Goal: Communication & Community: Answer question/provide support

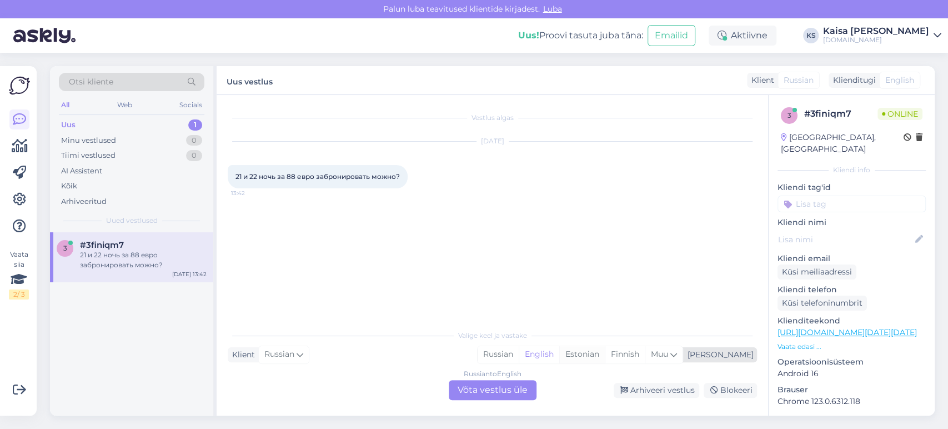
click at [605, 357] on div "Estonian" at bounding box center [582, 354] width 46 height 17
click at [524, 386] on div "Russian to Estonian Võta vestlus üle" at bounding box center [493, 390] width 88 height 20
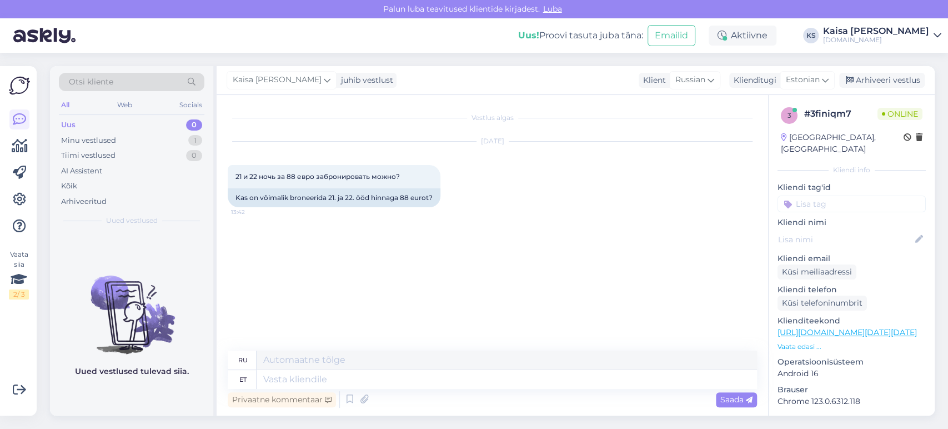
click at [803, 341] on p "Vaata edasi ..." at bounding box center [851, 346] width 148 height 10
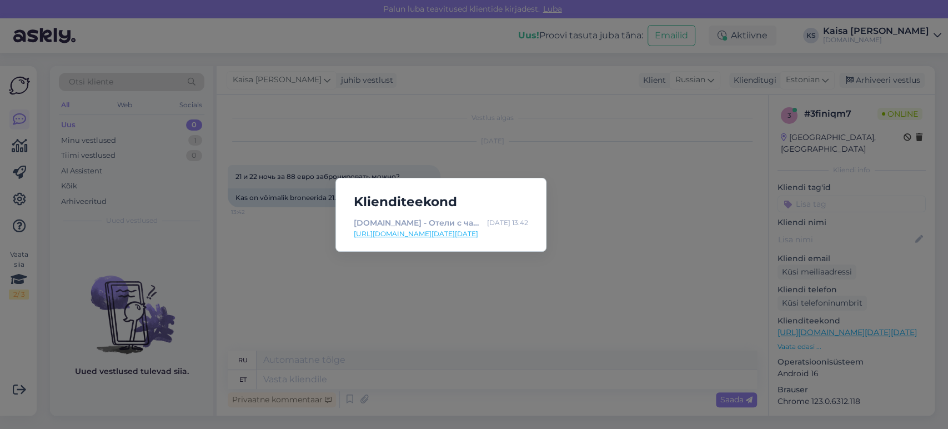
click at [516, 230] on link "[URL][DOMAIN_NAME][DATE][DATE]" at bounding box center [441, 234] width 174 height 10
click at [591, 174] on div "Klienditeekond [DOMAIN_NAME] - Отели с чарующими дополнениями [DATE] 13:42 [URL…" at bounding box center [474, 214] width 948 height 429
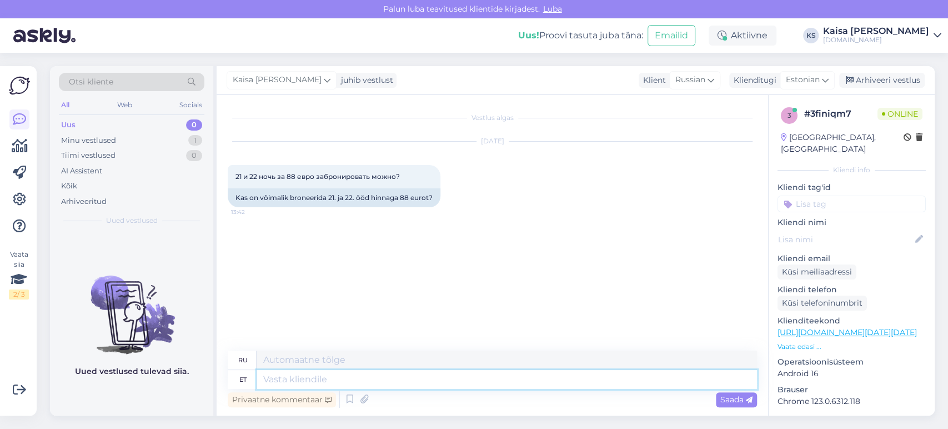
click at [436, 382] on textarea at bounding box center [506, 379] width 500 height 19
type textarea "Tere,"
type textarea "Привет,"
type textarea "[PERSON_NAME], soodushind"
type textarea "Здравствуйте, цена со скидкой"
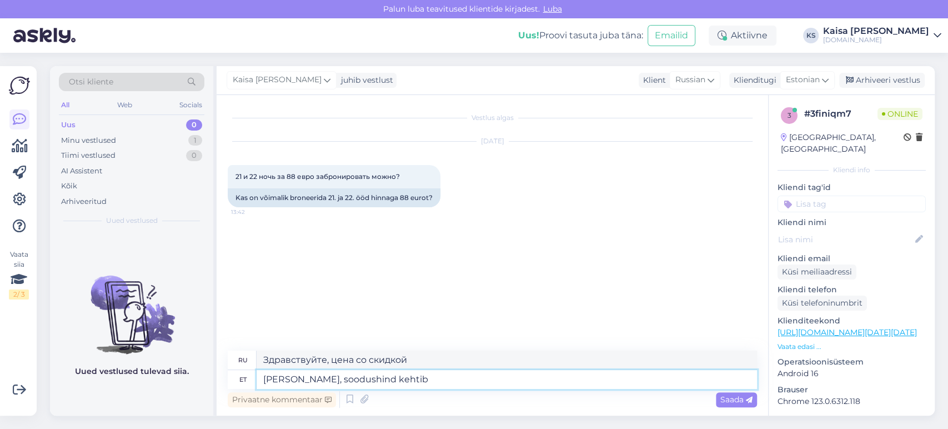
type textarea "[PERSON_NAME], soodushind kehtib v"
type textarea "Здравствуйте, скидка действительна."
type textarea "[PERSON_NAME], soodushind kehtib [PERSON_NAME] tea"
type textarea "Здравствуйте, цена со скидкой действительна только"
type textarea "[PERSON_NAME], soodushind kehtib [PERSON_NAME] teatud p"
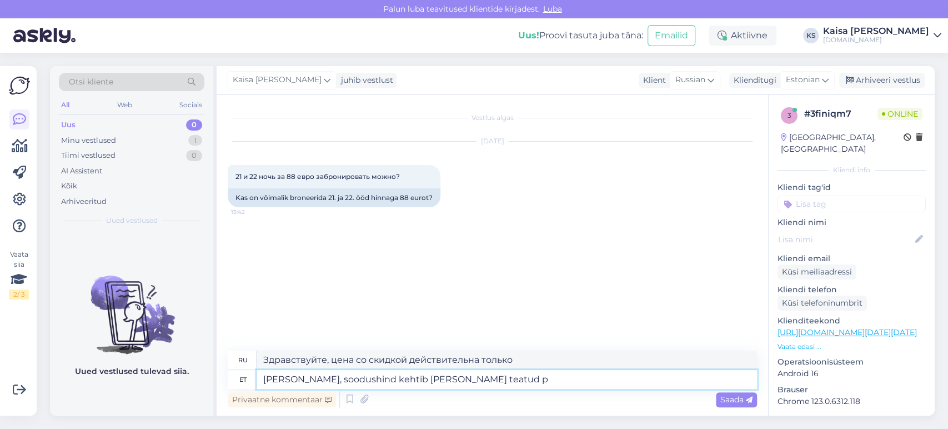
type textarea "Здравствуйте, скидка действительна только в течение определенного периода."
type textarea "[PERSON_NAME], soodushind kehtib [PERSON_NAME] teatud päevadel, mid"
type textarea "Здравствуйте, скидка действует только в определенные дни,"
type textarea "Tere, soodushind kehtib [PERSON_NAME] teatud päevadel, mida näe"
type textarea "Здравствуйте, цена со скидкой действительна только в определенные дни, которые"
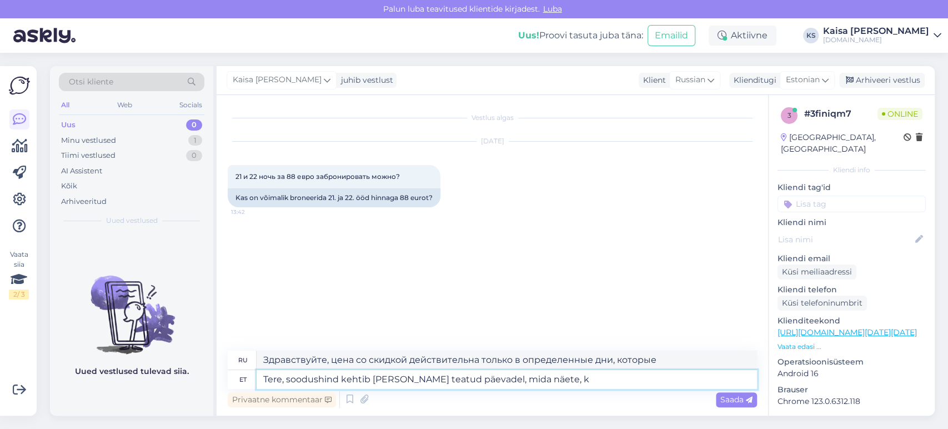
type textarea "Tere, soodushind kehtib [PERSON_NAME] teatud päevadel, mida näete, ku"
type textarea "Здравствуйте, цена со скидкой действительна только в определенные дни, которые …"
type textarea "Tere, soodushind kehtib [PERSON_NAME] teatud päevadel, mida näete, [PERSON_NAME]"
type textarea "Здравствуйте, цена со скидкой действительна только в определенные дни, которые …"
type textarea "[PERSON_NAME], soodushind kehtib [PERSON_NAME] teatud päevadel, mida näete, kui…"
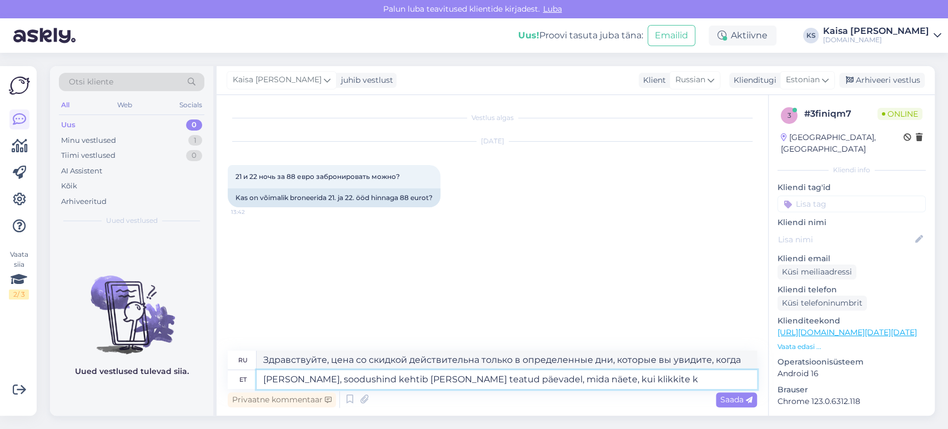
type textarea "Здравствуйте, цена со скидкой действительна только в определенные дни, которые …"
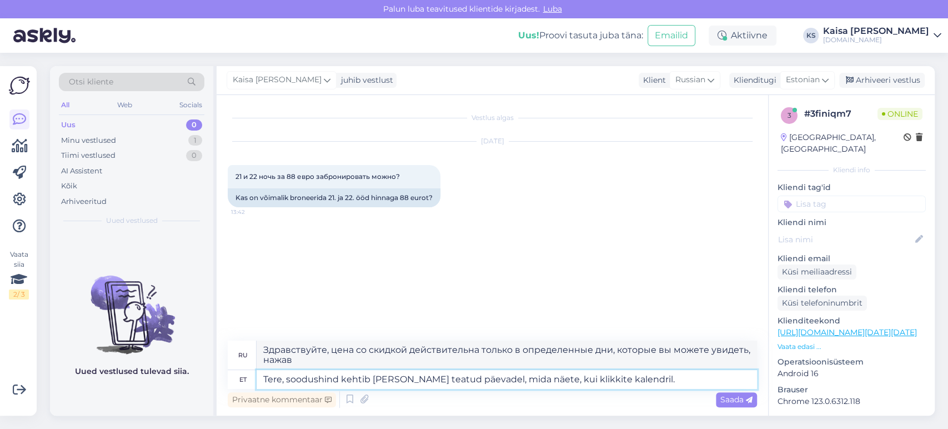
type textarea "Tere, soodushind kehtib [PERSON_NAME] teatud päevadel, mida näete, kui klikkite…"
type textarea "Здравствуйте, цена со скидкой действительна только в определенные дни, которые …"
type textarea "Tere, soodushind kehtib [PERSON_NAME] teatud päevadel, mida näete, kui klikkite…"
type textarea "Здравствуйте, цена со скидкой действует только в определённые дни, которые вы м…"
type textarea "Tere, soodushind kehtib [PERSON_NAME] teatud päevadel, mida näete, kui klikkite…"
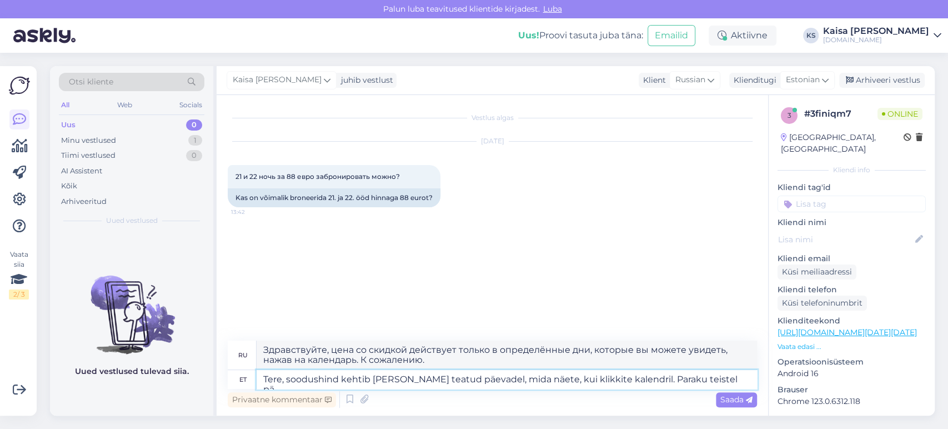
type textarea "Здравствуйте! Скидка действует только в определённые дни, которые вы можете уви…"
type textarea "Tere, soodushind kehtib [PERSON_NAME] teatud päevadel, mida näete, kui klikkite…"
type textarea "Здравствуйте, скидка действует только в определённые дни, которые вы можете уви…"
type textarea "Tere, soodushind kehtib [PERSON_NAME] teatud päevadel, mida näete, kui klikkite…"
type textarea "Здравствуйте, скидка действует только в определённые дни, которые вы можете уви…"
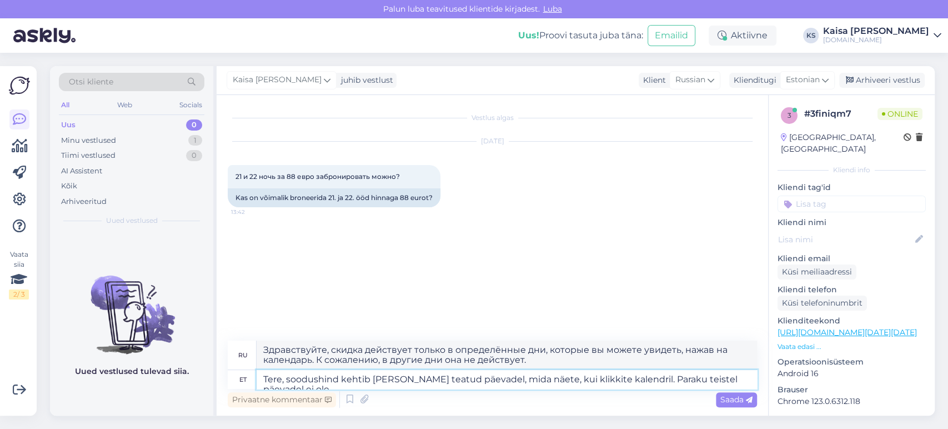
type textarea "Tere, soodushind kehtib [PERSON_NAME] teatud päevadel, mida näete, kui klikkite…"
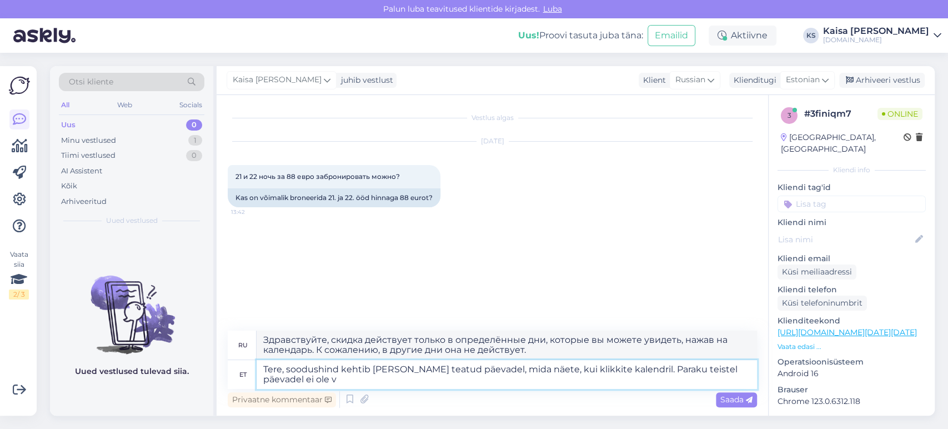
type textarea "Здравствуйте, скидка действует только в определённые дни, которые вы можете уви…"
type textarea "Tere, soodushind kehtib [PERSON_NAME] teatud päevadel, mida näete, kui klikkite…"
type textarea "Здравствуйте! Скидка действует только в определённые дни, которые вы можете уви…"
type textarea "Tere, soodushind kehtib [PERSON_NAME] teatud päevadel, mida näete, kui klikkite…"
type textarea "Здравствуйте! Скидка действует только в определённые дни, которые вы можете уви…"
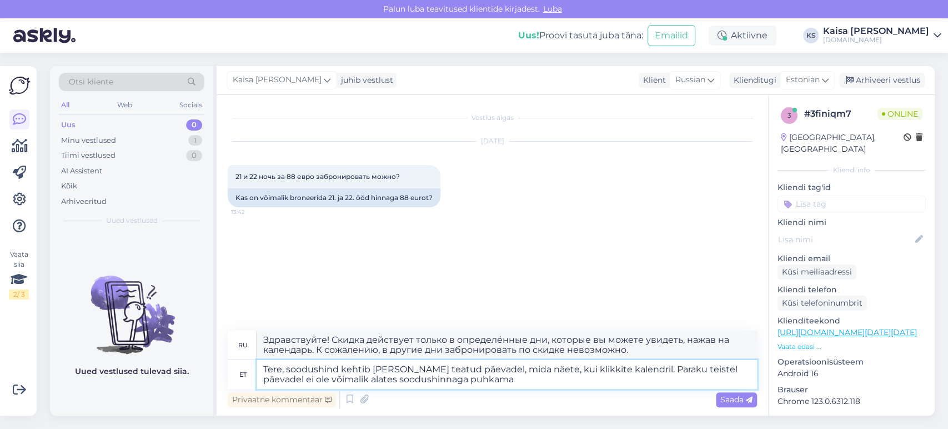
type textarea "Tere, soodushind kehtib [PERSON_NAME] teatud päevadel, mida näete, kui klikkite…"
type textarea "Здравствуйте! Скидка действует только в определённые дни, которые вы можете уви…"
type textarea "Tere, soodushind kehtib [PERSON_NAME] teatud päevadel, mida näete, kui klikkite…"
type textarea "Здравствуйте, скидка действует только в определённые дни, которые вы можете уви…"
type textarea "Tere, soodushind kehtib [PERSON_NAME] teatud päevadel, mida näete, kui klikkite…"
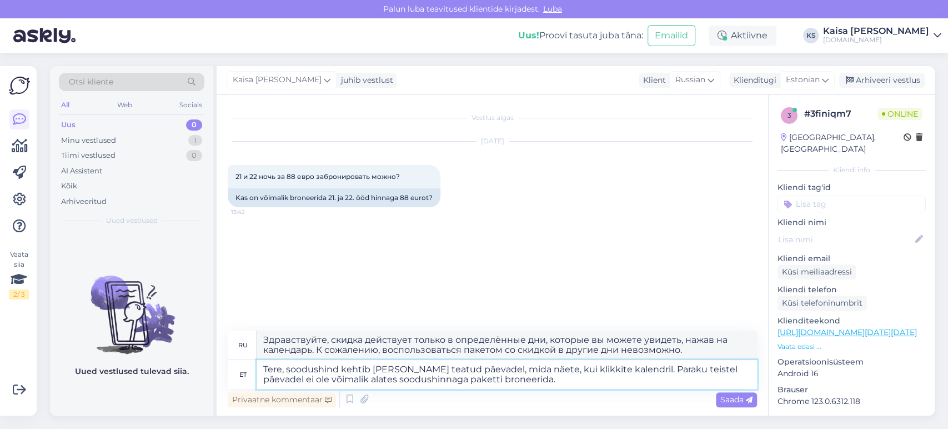
type textarea "Здравствуйте, скидка действует только в определённые дни, которые вы можете уви…"
type textarea "Tere, soodushind kehtib [PERSON_NAME] teatud päevadel, mida näete, kui klikkite…"
type textarea "Здравствуйте! Скидка действует только в определённые дни, которые вы можете уви…"
type textarea "Tere, soodushind kehtib [PERSON_NAME] teatud päevadel, mida näete, kui klikkite…"
type textarea "Здравствуйте! Скидка действует только в определённые дни, которые вы можете пос…"
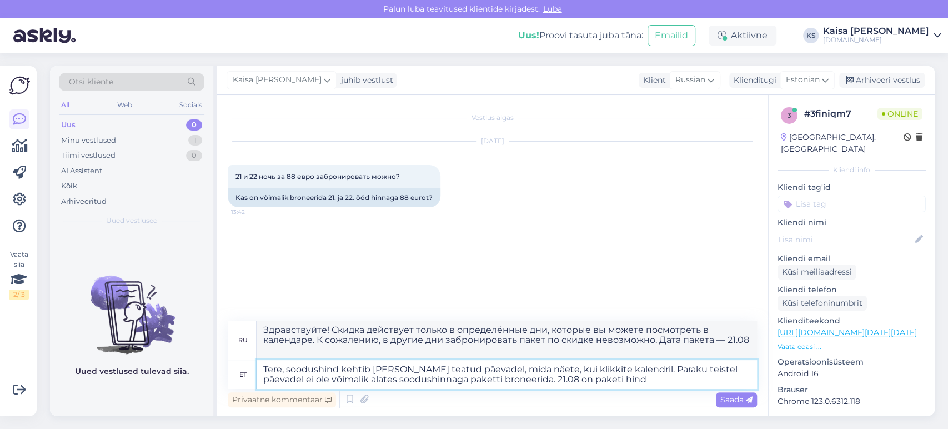
type textarea "Tere, soodushind kehtib [PERSON_NAME] teatud päevadel, mida näete, kui klikkite…"
type textarea "Здравствуйте! Скидка действует только в определённые дни, которые вы можете пос…"
type textarea "Tere, soodushind kehtib [PERSON_NAME] teatud päevadel, mida näete, kui klikkite…"
type textarea "Здравствуйте! Скидка действует только в определённые дни, которые вы можете пос…"
type textarea "Tere, soodushind kehtib [PERSON_NAME] teatud päevadel, mida näete, kui klikkite…"
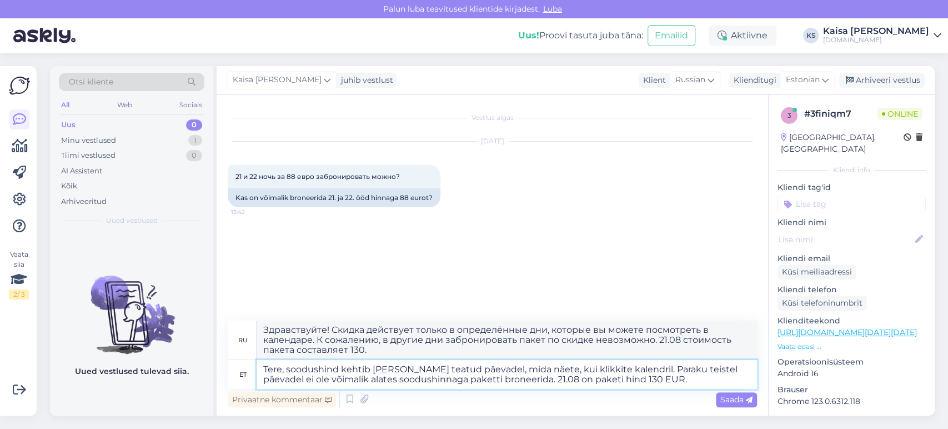
type textarea "Здравствуйте! Скидка действует только в определённые дни, которые вы можете пос…"
paste textarea "[URL][DOMAIN_NAME][DATE][DATE]"
type textarea "Tere, soodushind kehtib [PERSON_NAME] teatud päevadel, mida näete, kui klikkite…"
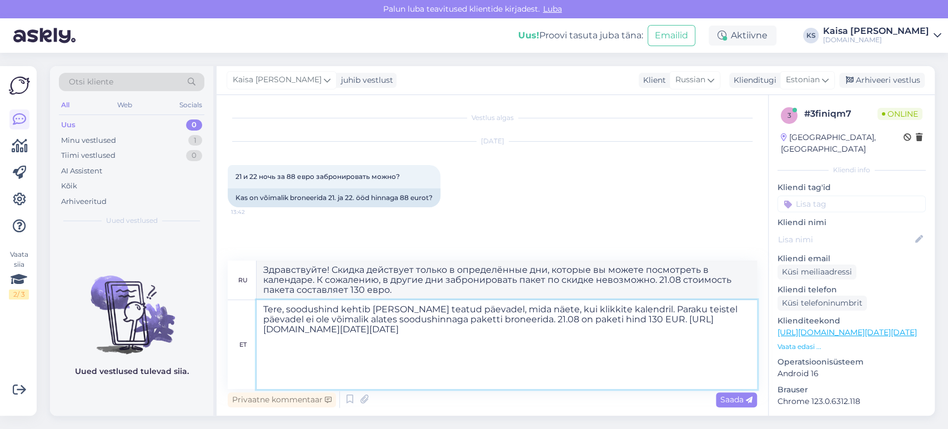
type textarea "Здравствуйте! Скидка действует только в определённые дни, которые вы можете пос…"
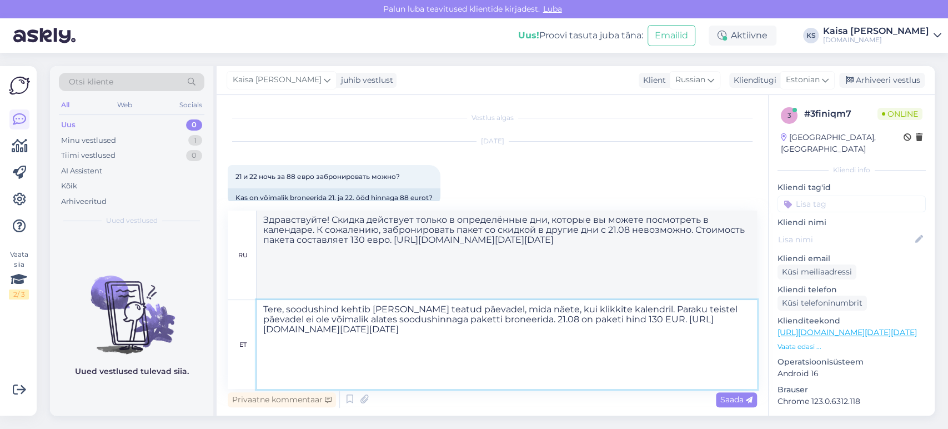
type textarea "Tere, soodushind kehtib [PERSON_NAME] teatud päevadel, mida näete, kui klikkite…"
click at [742, 395] on span "Saada" at bounding box center [736, 399] width 32 height 10
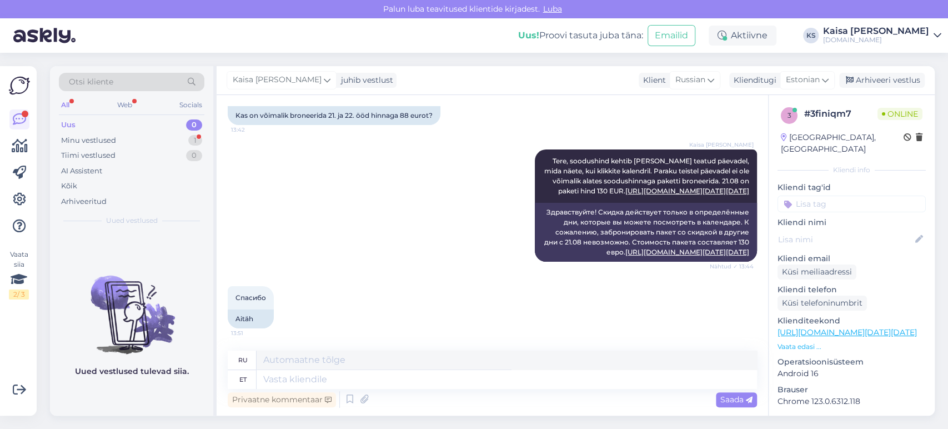
scroll to position [262, 0]
click at [369, 377] on textarea at bounding box center [506, 379] width 500 height 19
type textarea "Palun."
type textarea "Пожалуйста."
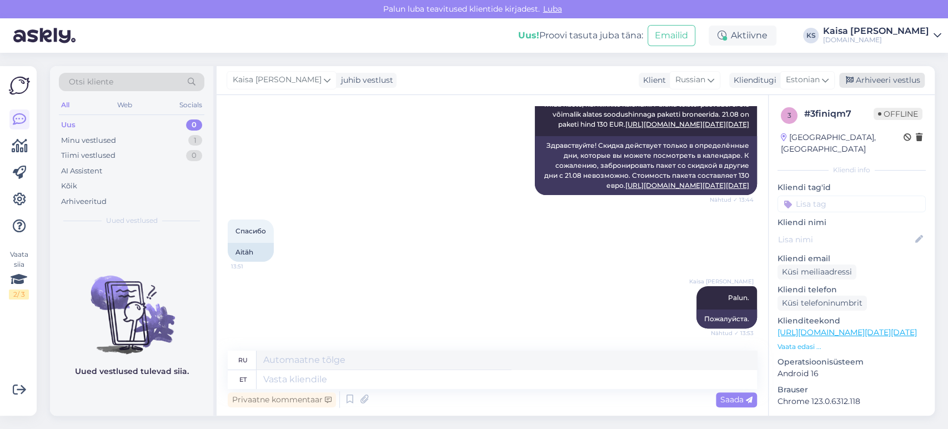
click at [876, 84] on div "Arhiveeri vestlus" at bounding box center [881, 80] width 85 height 15
